Goal: Transaction & Acquisition: Download file/media

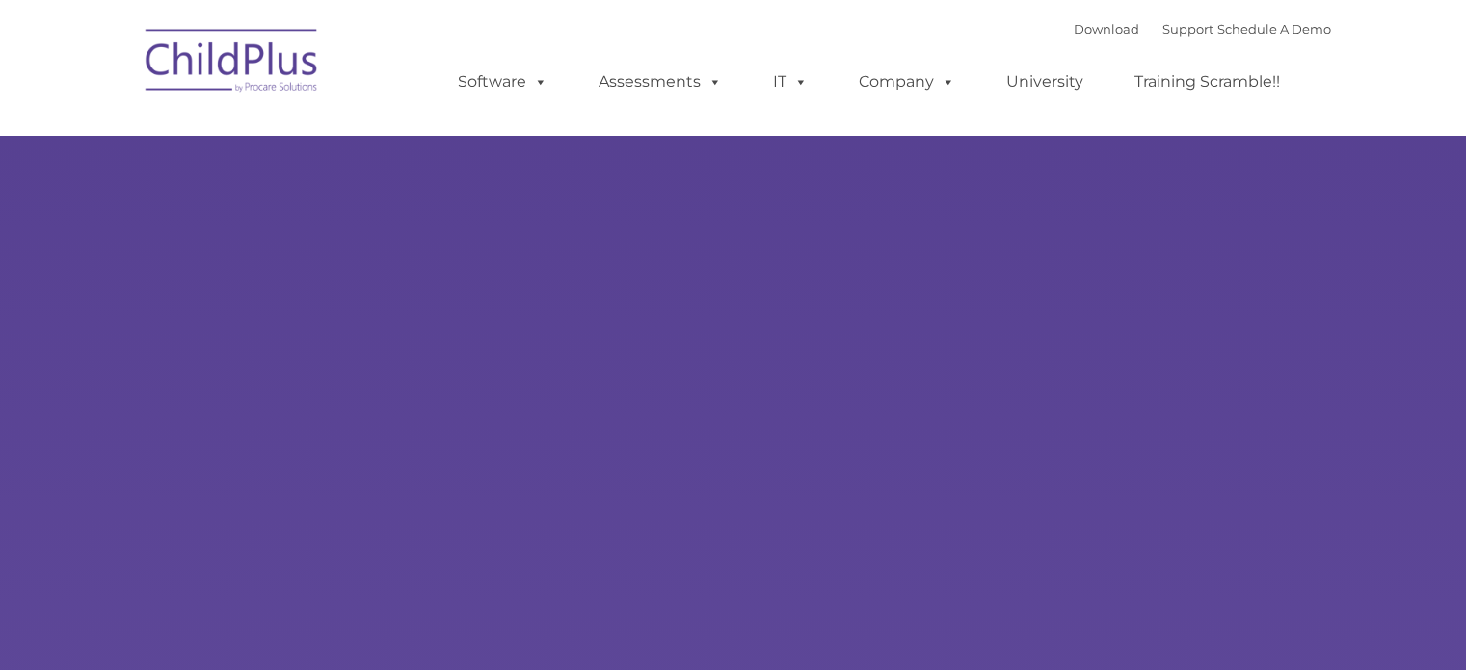
type input ""
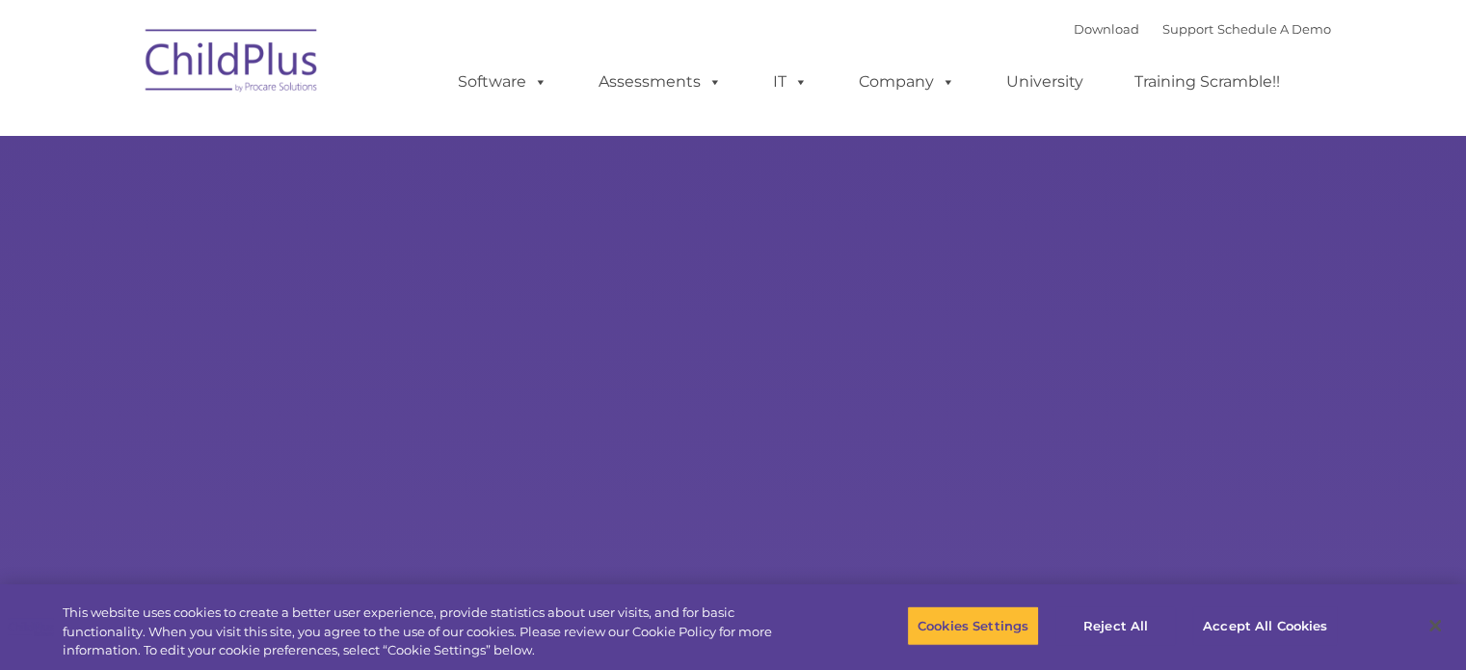
select select "MEDIUM"
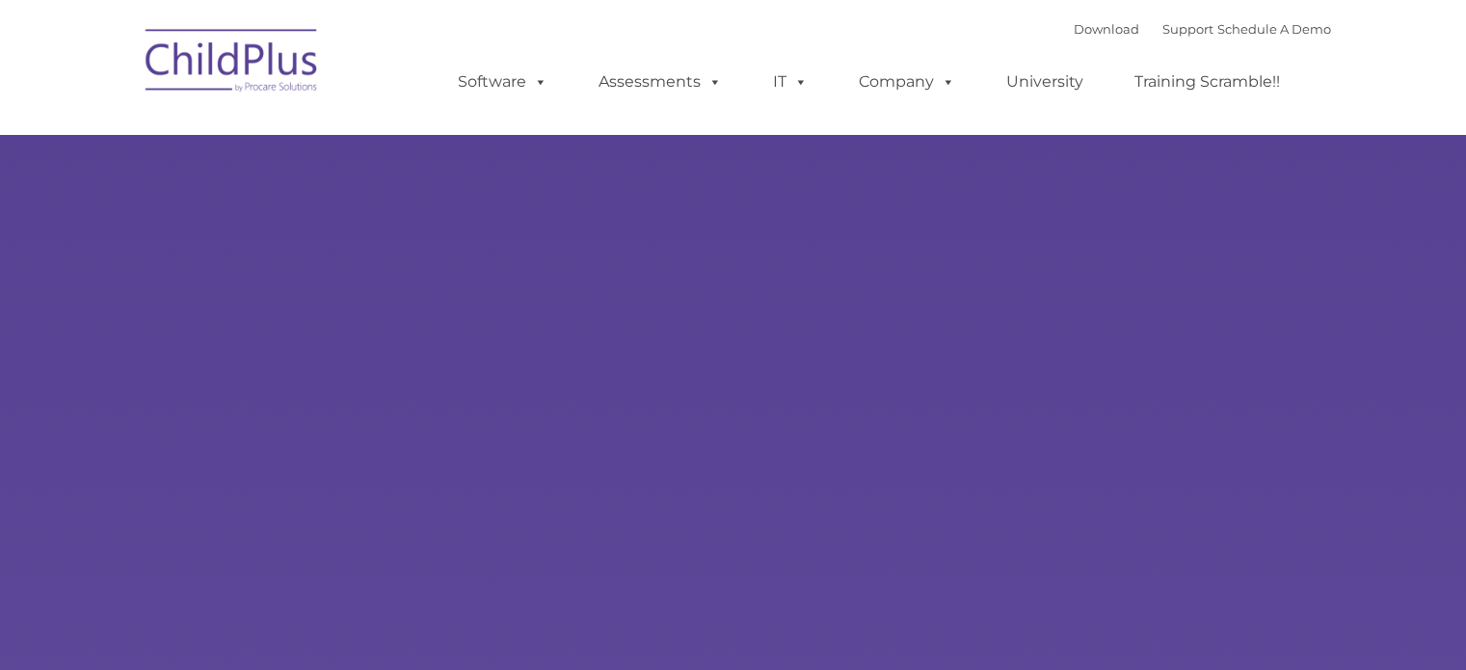
type input ""
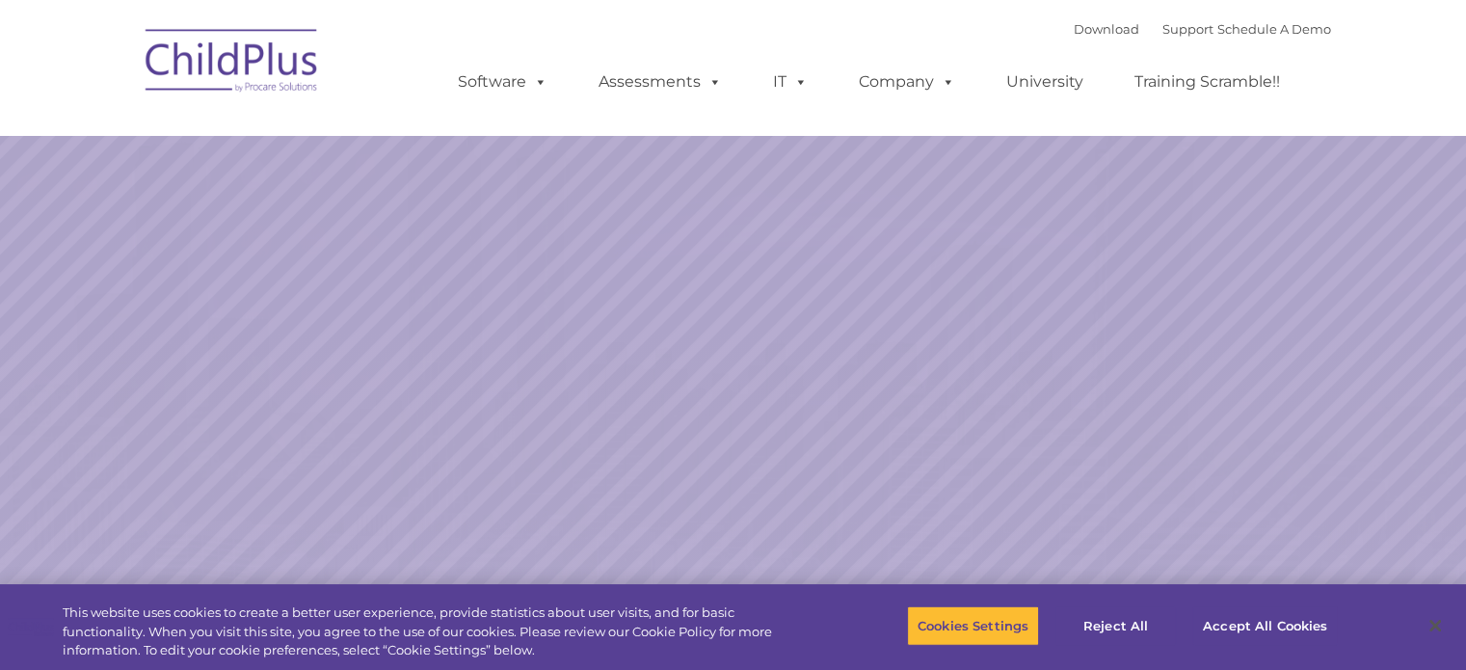
select select "MEDIUM"
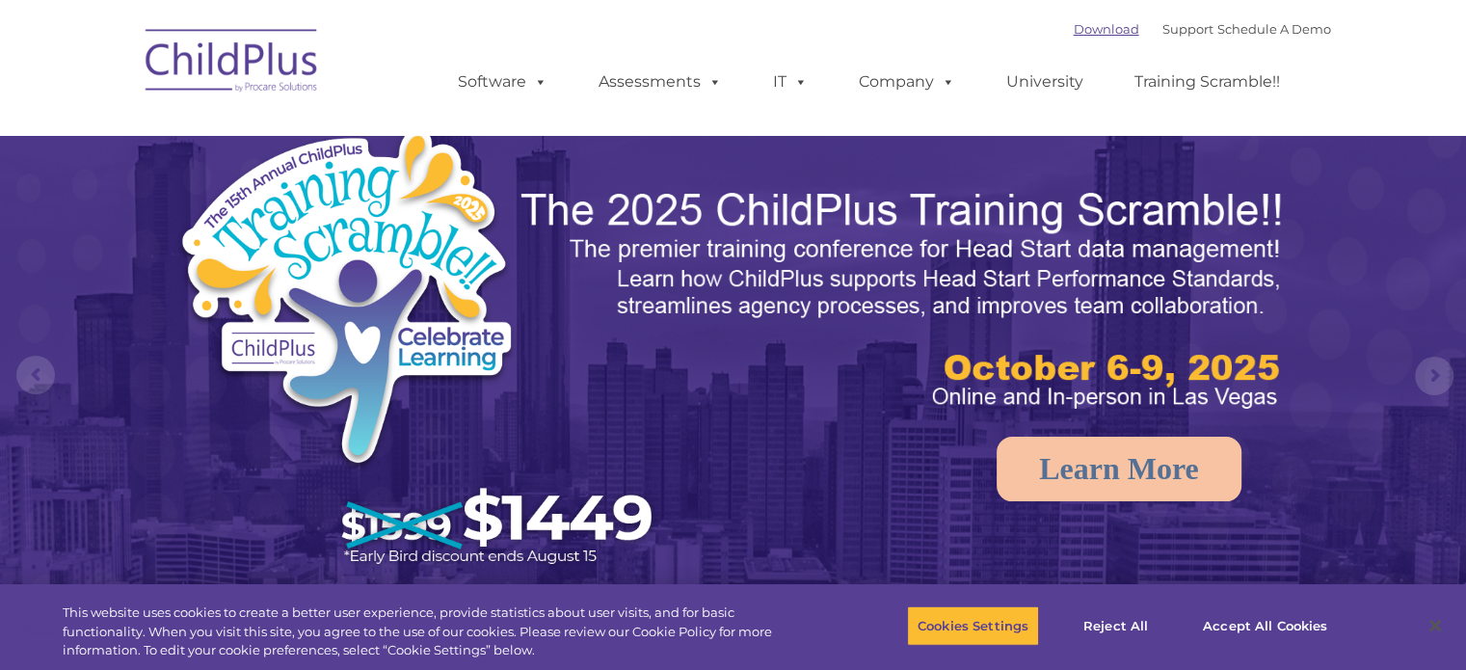
click at [1076, 34] on link "Download" at bounding box center [1107, 28] width 66 height 15
